Goal: Navigation & Orientation: Find specific page/section

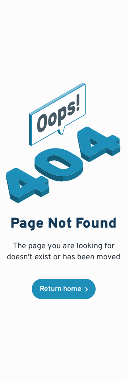
click at [11, 241] on div "The page you are looking for doesn't exist or has been moved" at bounding box center [63, 252] width 114 height 22
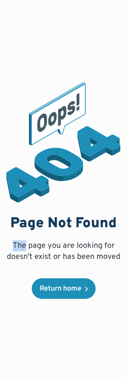
click at [0, 227] on div "Page Not Found The page you are looking for doesn't exist or has been moved Ret…" at bounding box center [63, 191] width 127 height 382
click at [8, 241] on div "The page you are looking for doesn't exist or has been moved" at bounding box center [63, 252] width 114 height 22
click at [20, 241] on div "The page you are looking for doesn't exist or has been moved" at bounding box center [63, 252] width 114 height 22
click at [5, 242] on div "Page Not Found The page you are looking for doesn't exist or has been moved Ret…" at bounding box center [63, 191] width 127 height 382
click at [19, 241] on div "The page you are looking for doesn't exist or has been moved" at bounding box center [63, 252] width 114 height 22
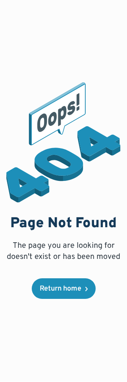
click at [6, 248] on div "Page Not Found The page you are looking for doesn't exist or has been moved Ret…" at bounding box center [63, 191] width 127 height 382
click at [5, 243] on div "Page Not Found The page you are looking for doesn't exist or has been moved Ret…" at bounding box center [63, 191] width 127 height 382
click at [8, 241] on div "The page you are looking for doesn't exist or has been moved" at bounding box center [63, 252] width 114 height 22
click at [6, 248] on div "Page Not Found The page you are looking for doesn't exist or has been moved Ret…" at bounding box center [63, 191] width 127 height 382
click at [10, 241] on div "The page you are looking for doesn't exist or has been moved" at bounding box center [63, 252] width 114 height 22
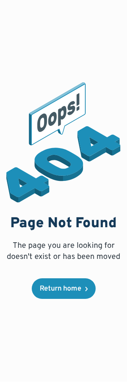
click at [6, 245] on div "Page Not Found The page you are looking for doesn't exist or has been moved Ret…" at bounding box center [63, 191] width 127 height 382
click at [4, 239] on div "Page Not Found The page you are looking for doesn't exist or has been moved Ret…" at bounding box center [63, 191] width 127 height 382
click at [1, 242] on div "Page Not Found The page you are looking for doesn't exist or has been moved Ret…" at bounding box center [63, 191] width 127 height 382
click at [7, 241] on div "The page you are looking for doesn't exist or has been moved" at bounding box center [63, 252] width 114 height 22
click at [4, 233] on div "Page Not Found The page you are looking for doesn't exist or has been moved Ret…" at bounding box center [63, 191] width 127 height 382
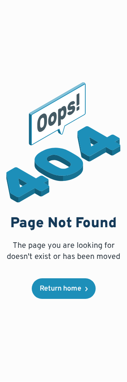
click at [6, 232] on div "Page Not Found The page you are looking for doesn't exist or has been moved Ret…" at bounding box center [63, 191] width 127 height 382
click at [6, 241] on div "The page you are looking for doesn't exist or has been moved" at bounding box center [63, 252] width 114 height 22
click at [4, 233] on div "Page Not Found The page you are looking for doesn't exist or has been moved Ret…" at bounding box center [63, 191] width 127 height 382
click at [9, 224] on div "Page Not Found The page you are looking for doesn't exist or has been moved Ret…" at bounding box center [63, 258] width 114 height 84
click at [126, 168] on div "Page Not Found The page you are looking for doesn't exist or has been moved Ret…" at bounding box center [63, 191] width 127 height 382
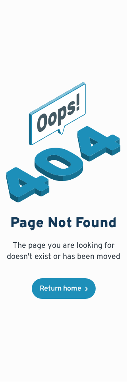
click at [126, 166] on div "Page Not Found The page you are looking for doesn't exist or has been moved Ret…" at bounding box center [63, 191] width 127 height 382
